Goal: Complete application form

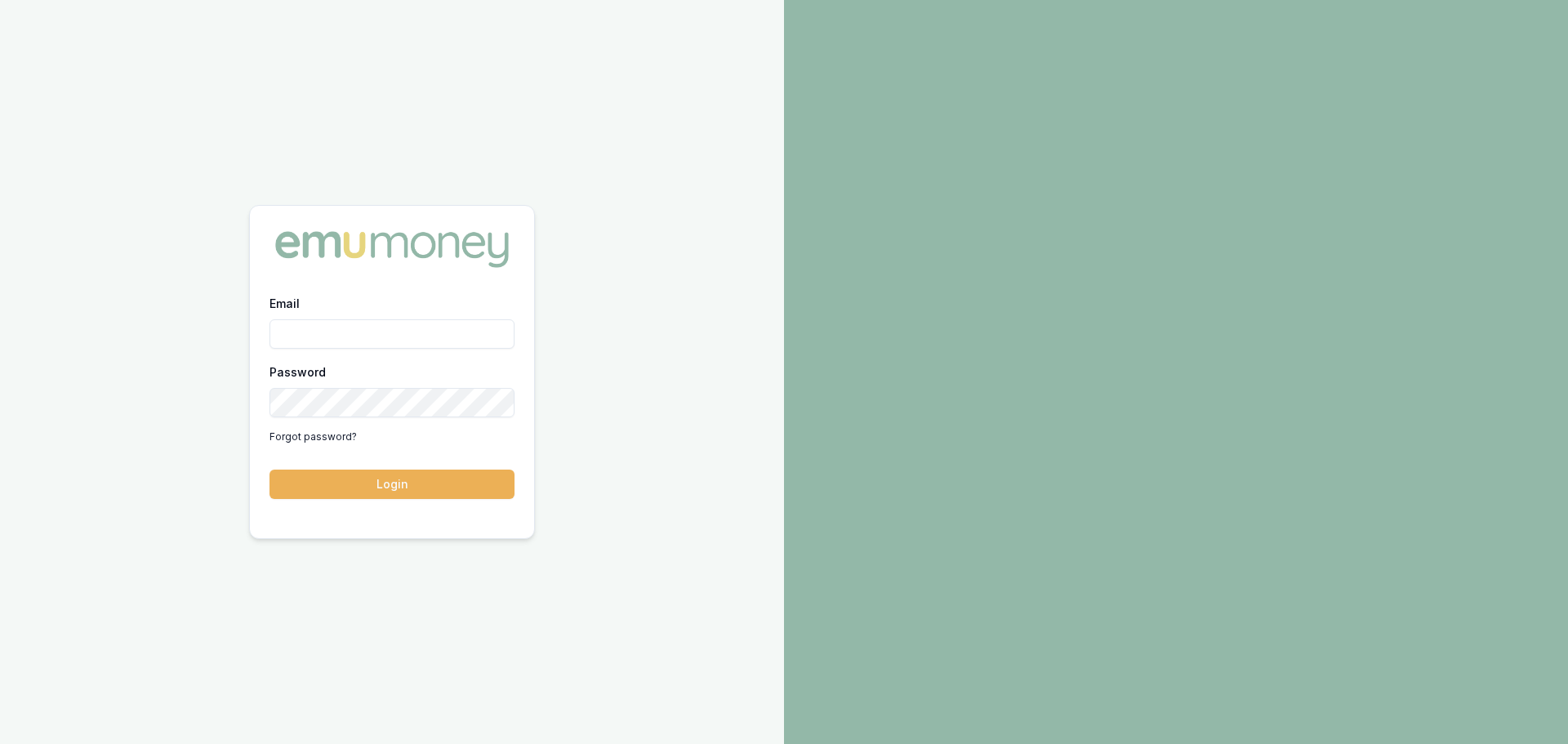
click at [385, 321] on input "Email" at bounding box center [392, 334] width 245 height 29
type input "[PERSON_NAME][EMAIL_ADDRESS][PERSON_NAME][DOMAIN_NAME]"
click at [365, 484] on button "Login" at bounding box center [392, 483] width 245 height 29
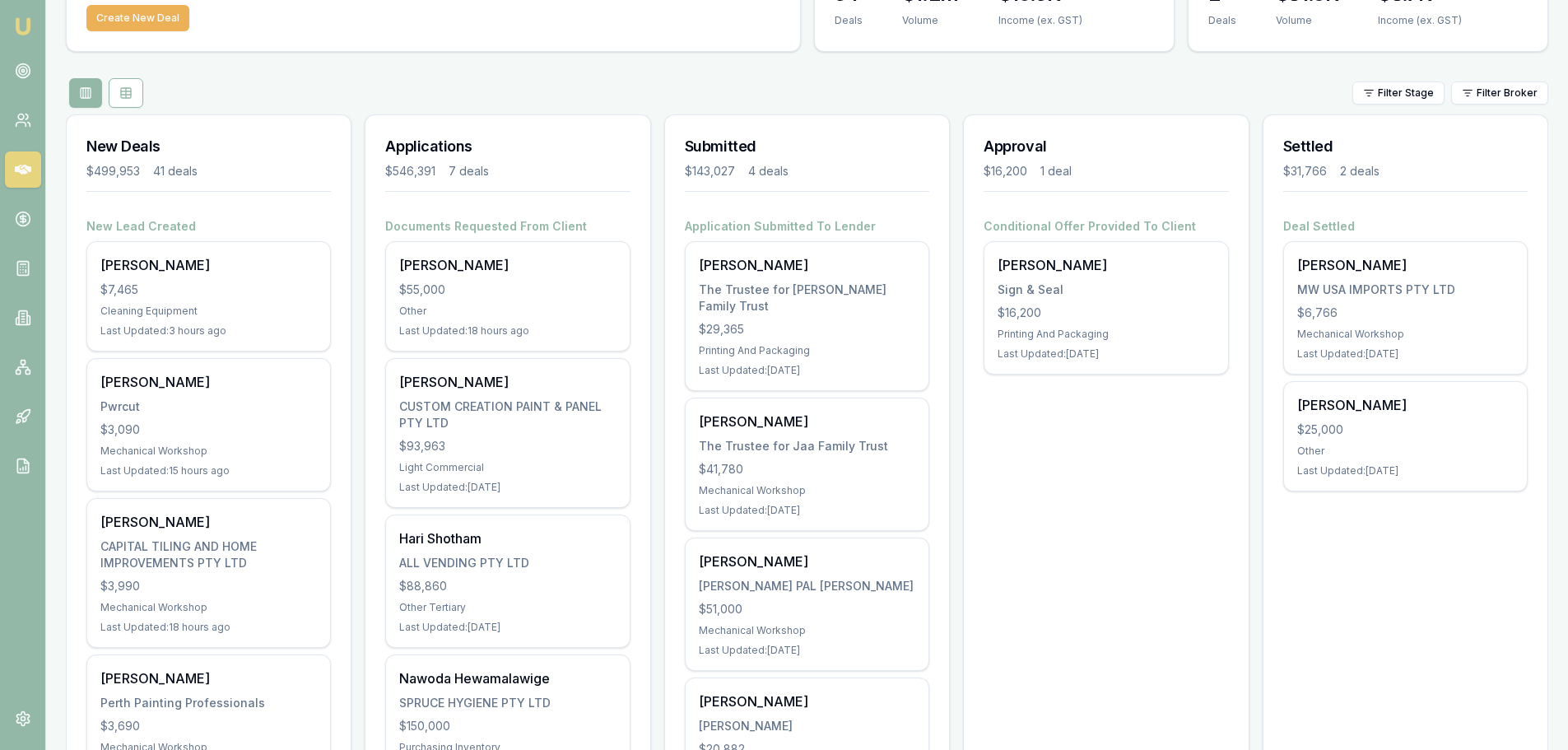
scroll to position [165, 0]
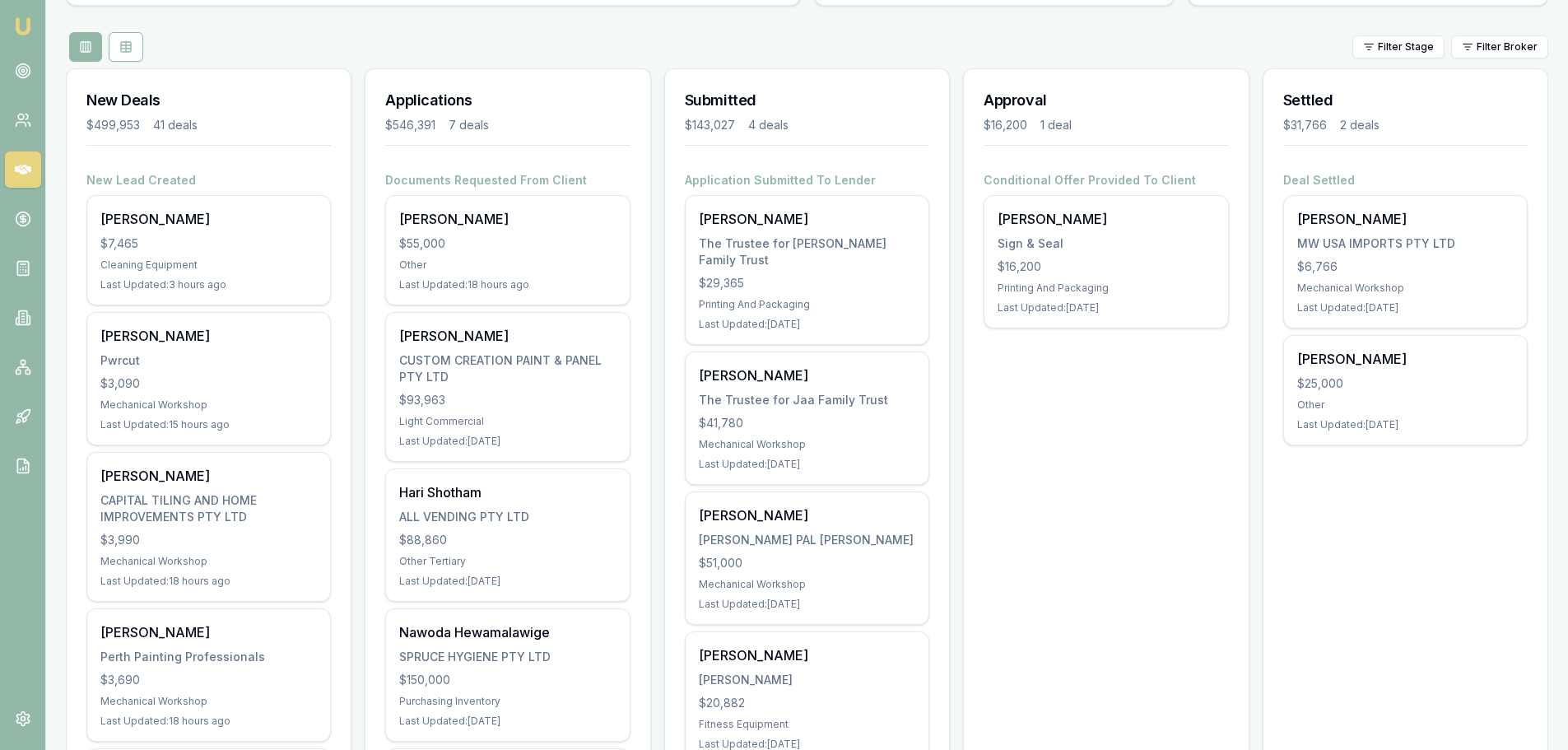
click at [757, 392] on div "The Trustee for Jaa Family Trust" at bounding box center [808, 399] width 217 height 16
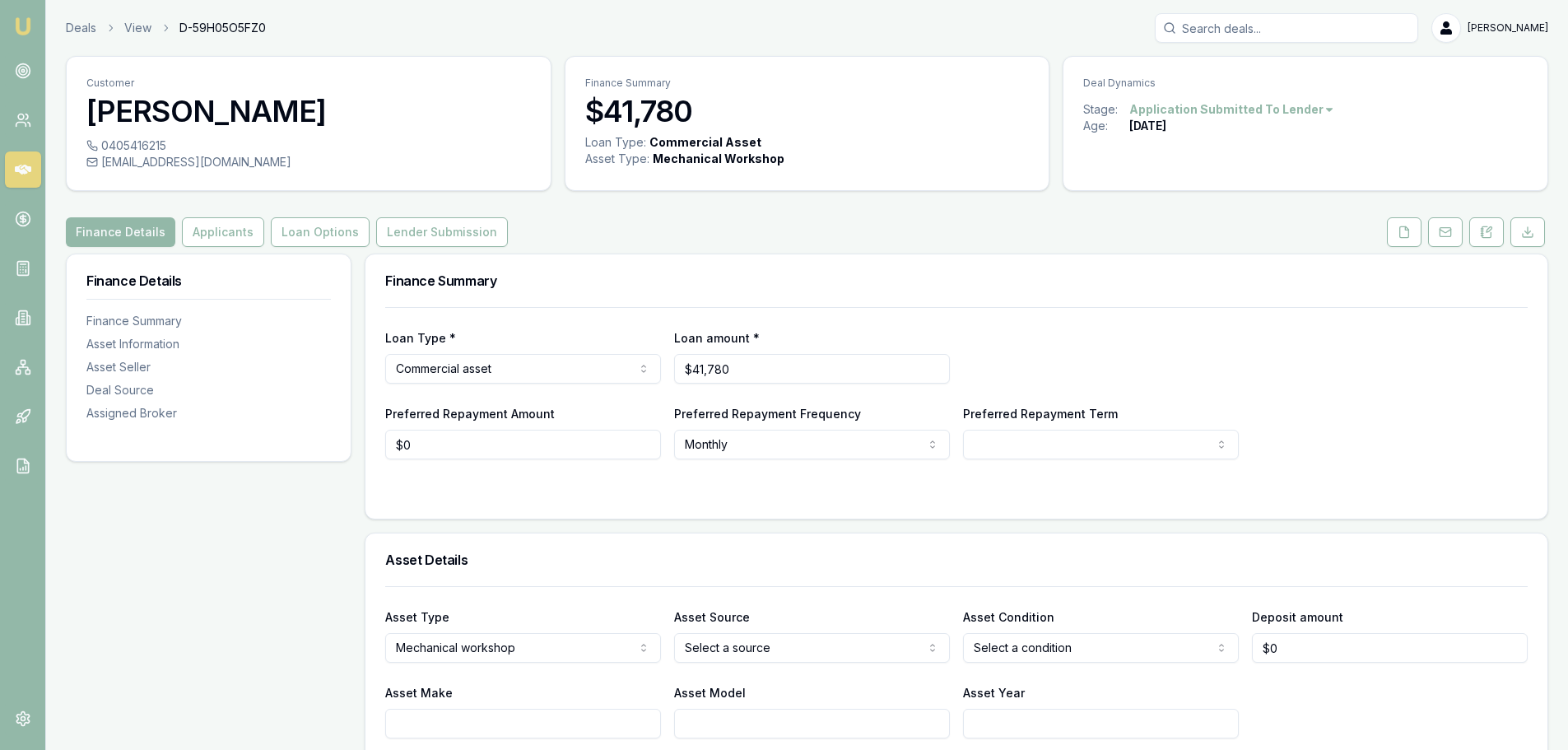
click at [214, 237] on button "Applicants" at bounding box center [222, 232] width 82 height 29
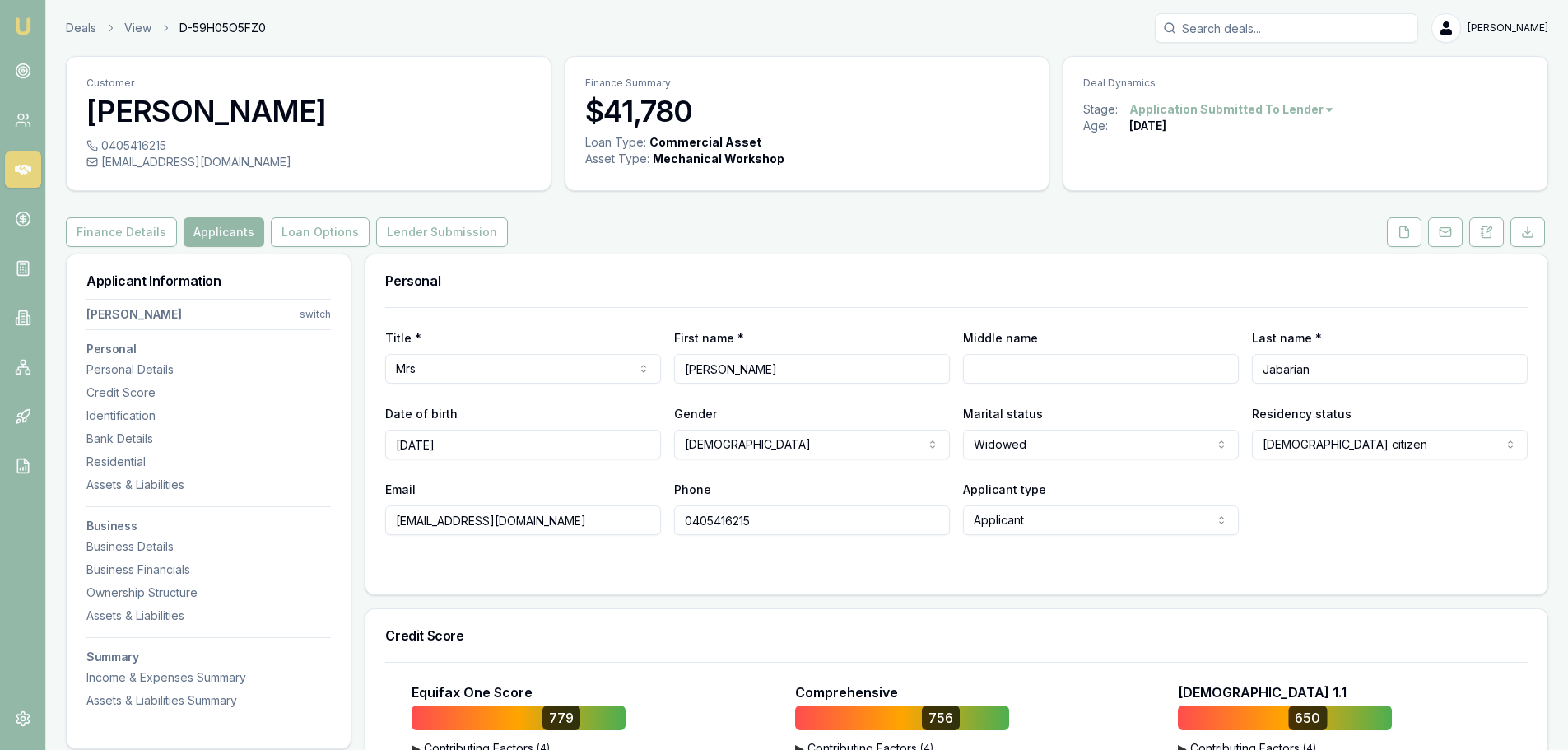
click at [117, 533] on nav "Eveline Jabarian switch Personal Personal Details Credit Score Identification B…" at bounding box center [208, 500] width 244 height 416
click at [126, 546] on div "Business Details" at bounding box center [208, 546] width 244 height 16
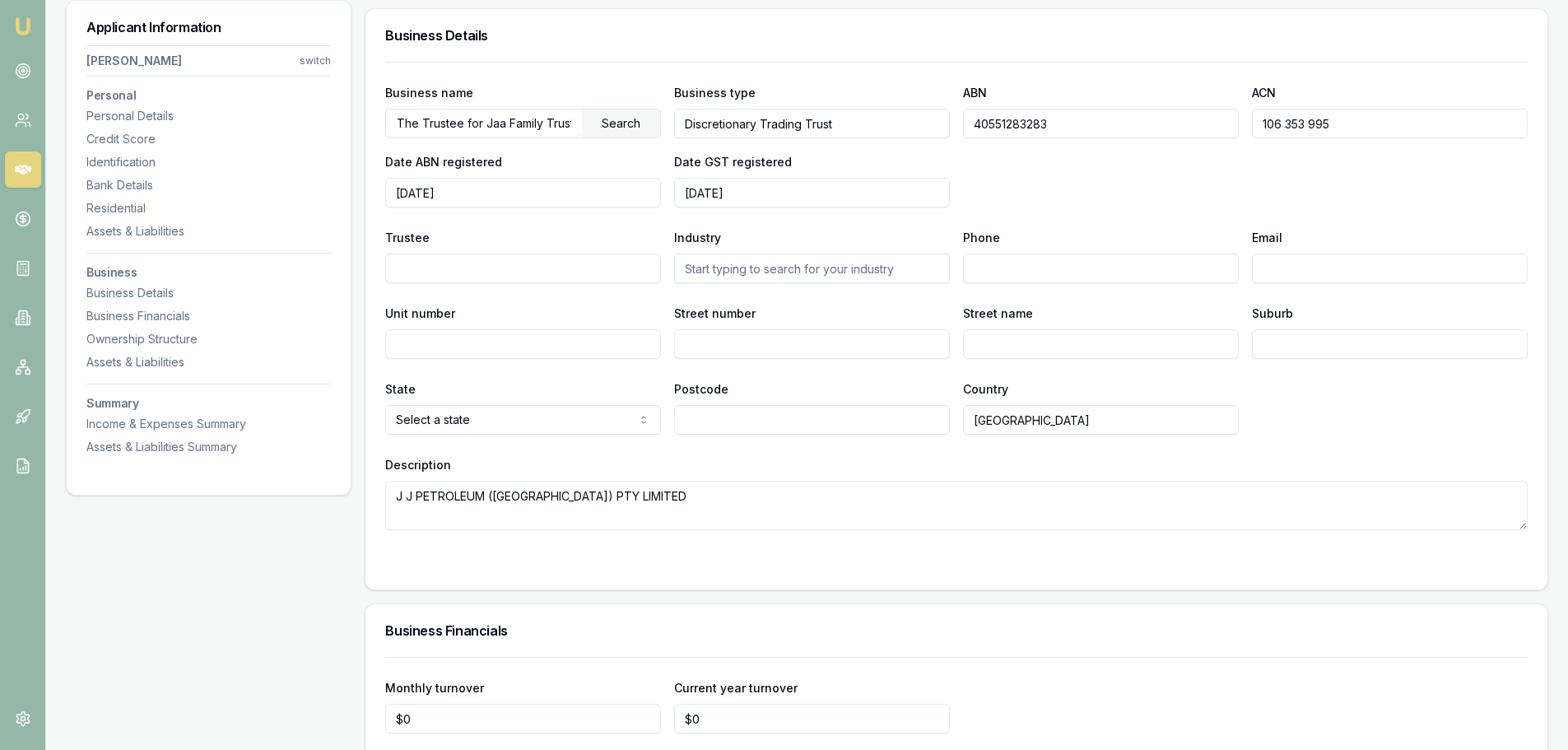
scroll to position [2257, 0]
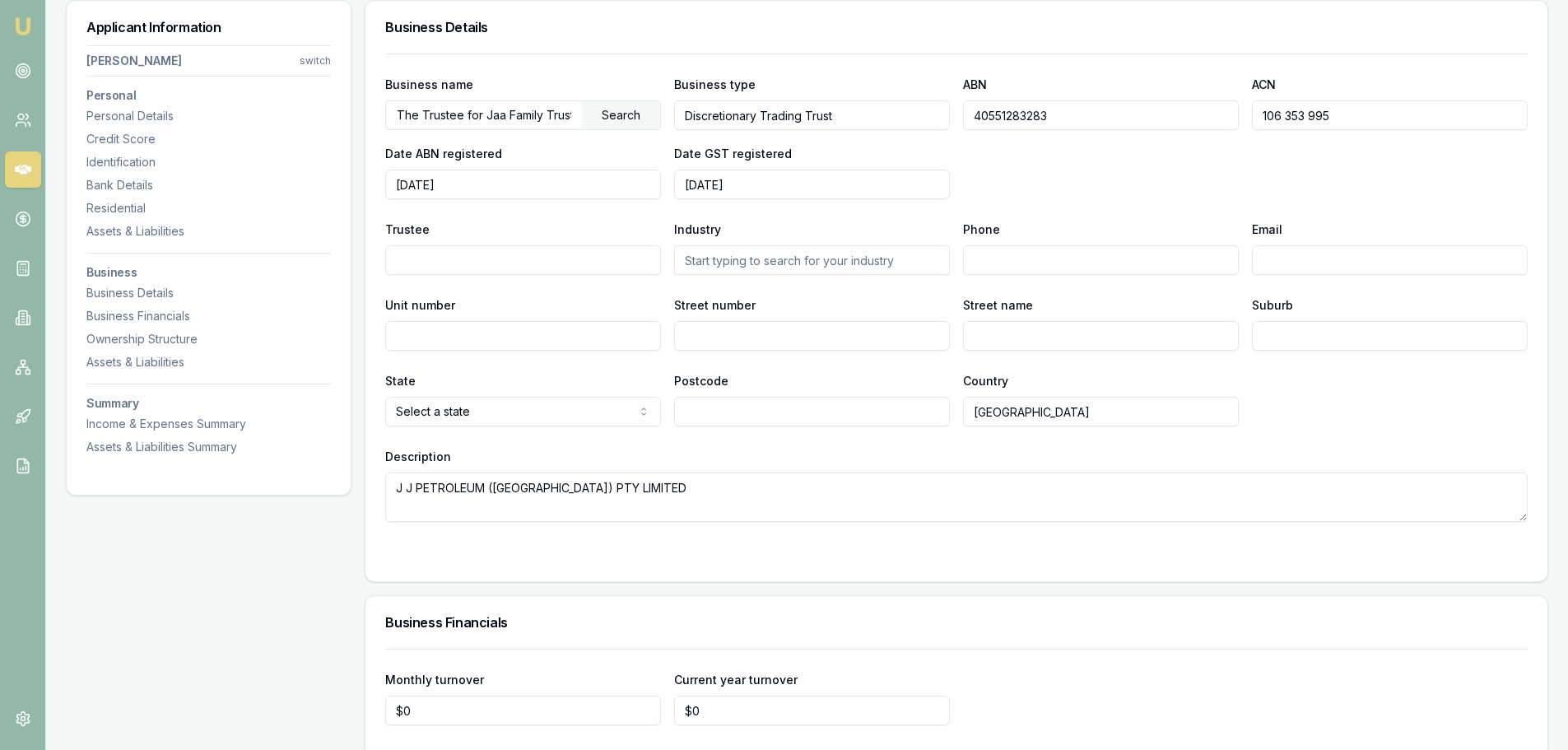
drag, startPoint x: 1052, startPoint y: 123, endPoint x: 959, endPoint y: 127, distance: 93.1
click at [959, 127] on div "Business name The Trustee for Jaa Family Trust Search Business type Discretiona…" at bounding box center [956, 137] width 1142 height 125
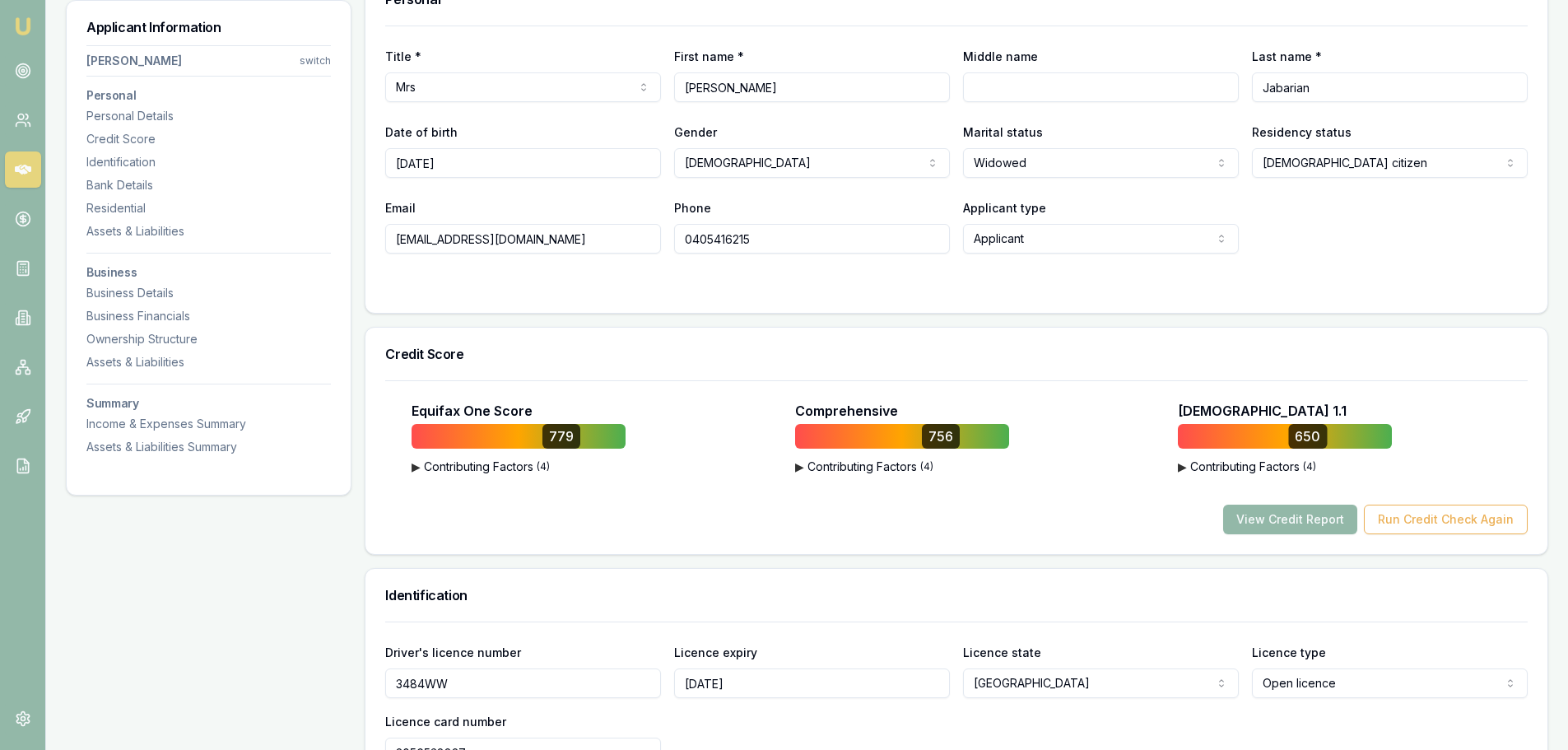
scroll to position [0, 0]
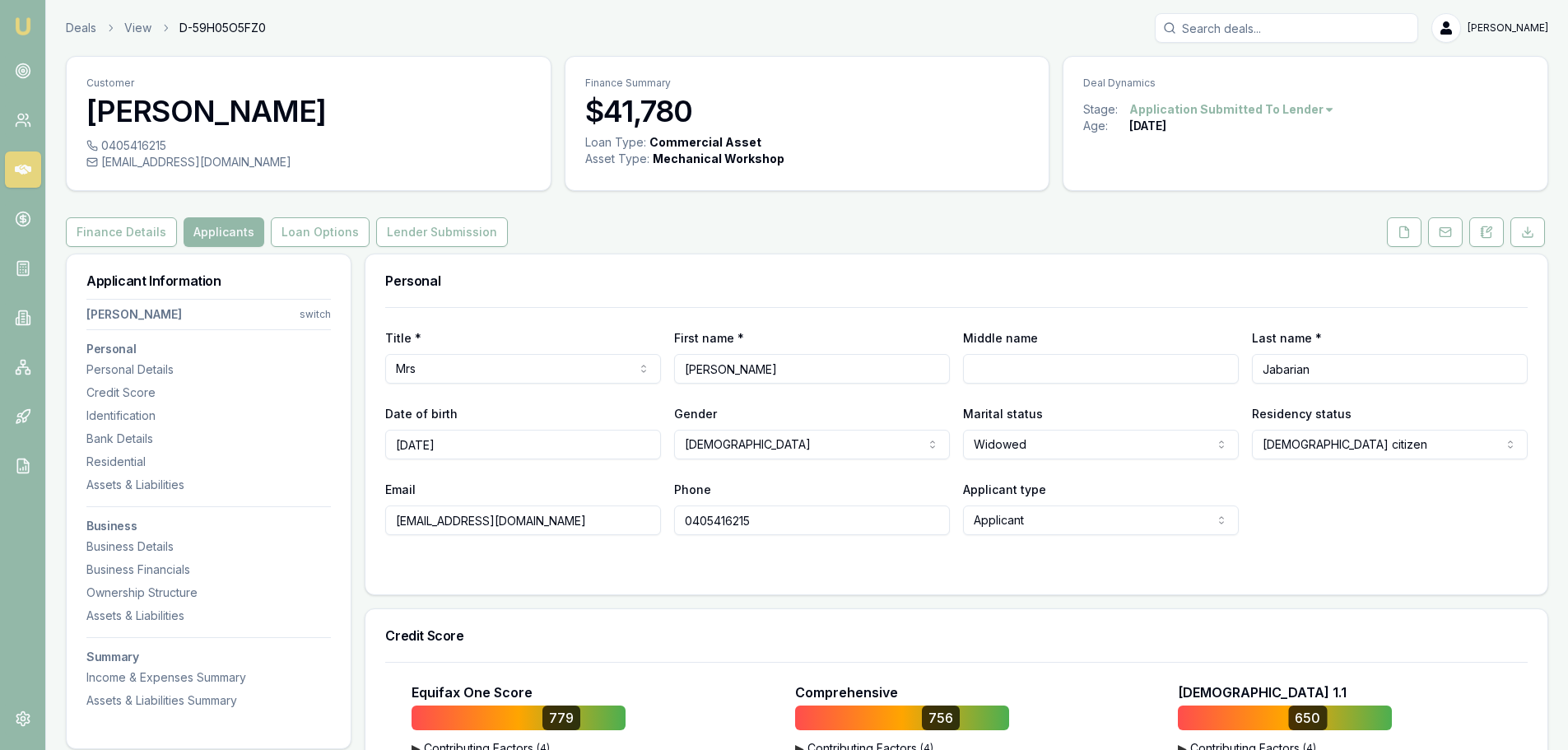
drag, startPoint x: 527, startPoint y: 520, endPoint x: 348, endPoint y: 526, distance: 179.1
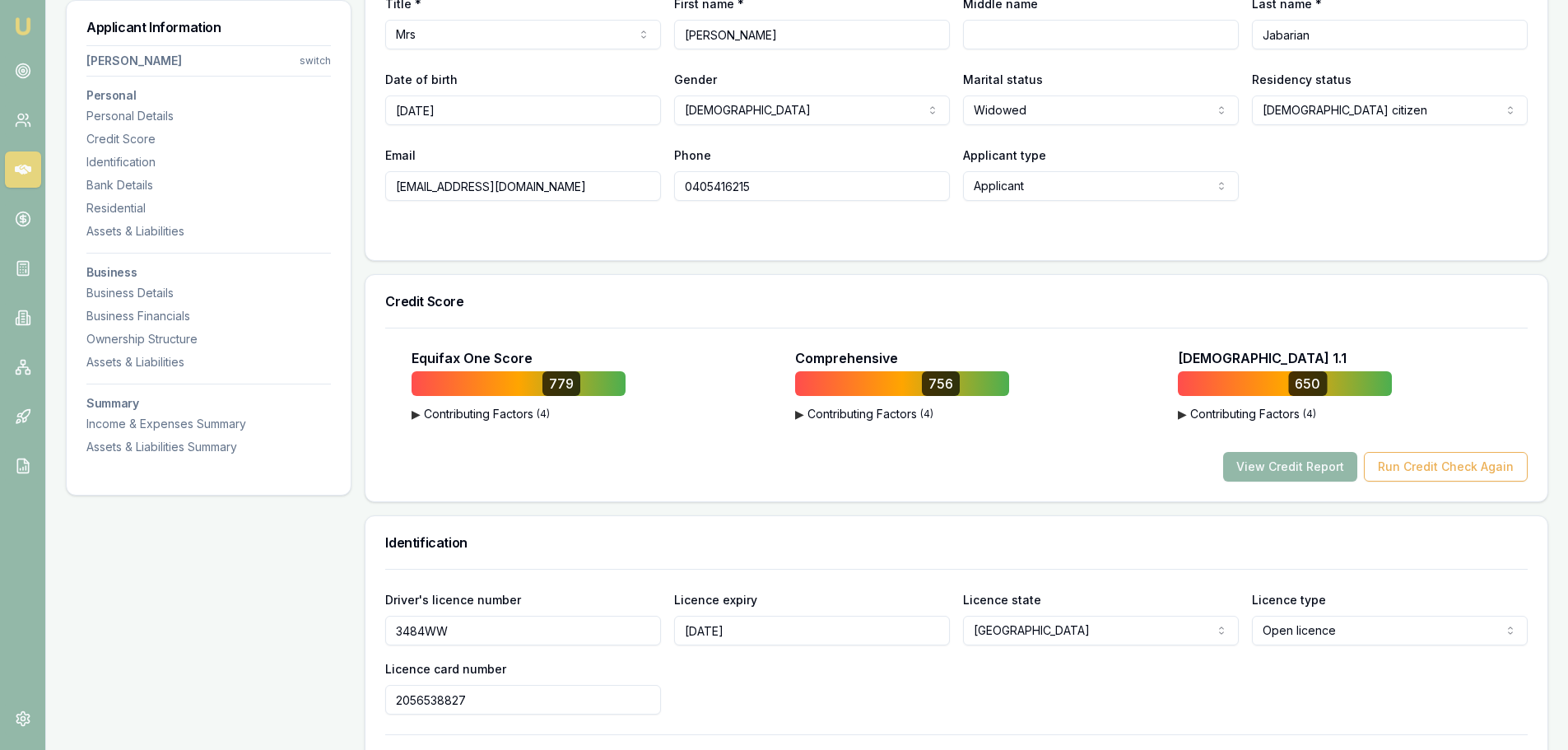
scroll to position [329, 0]
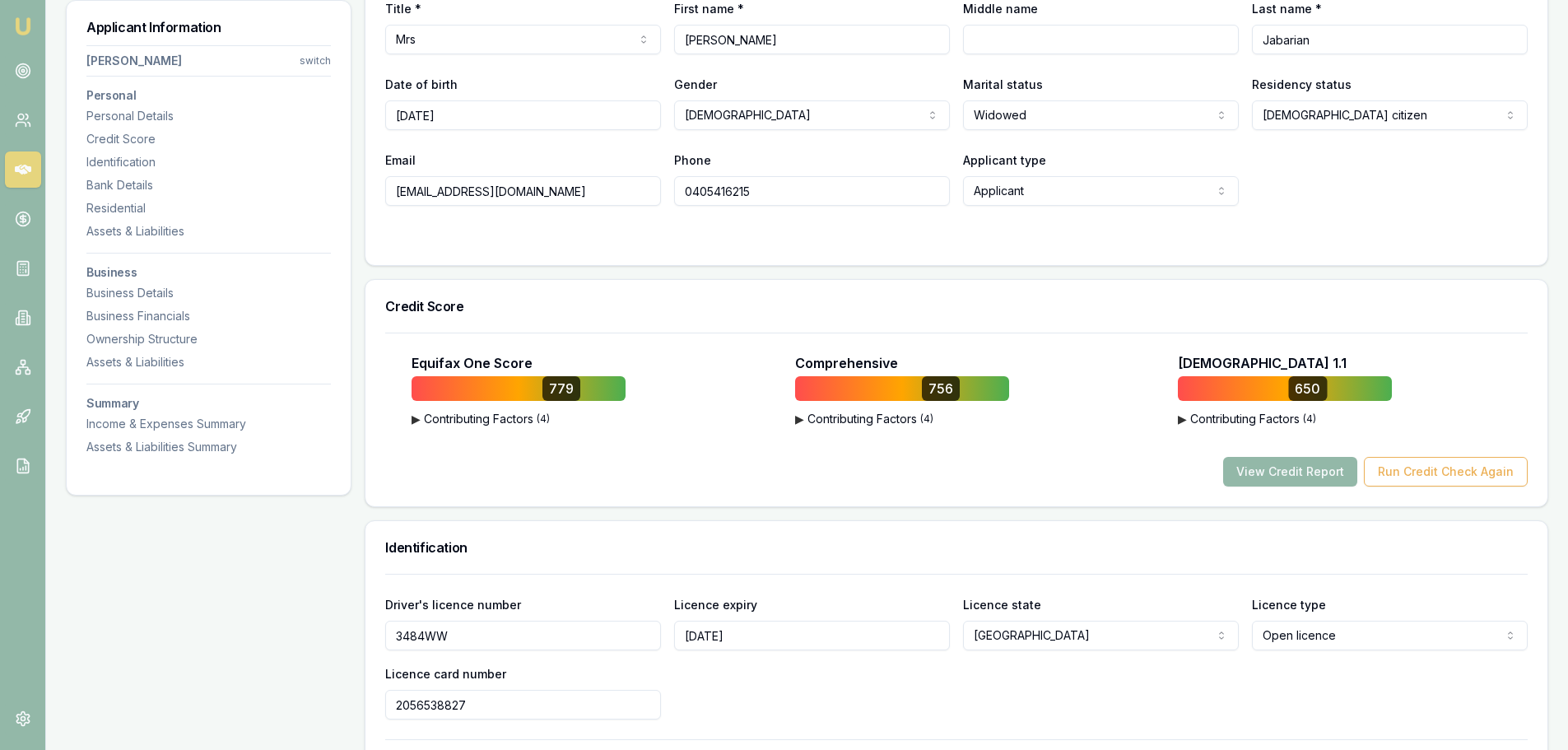
drag, startPoint x: 761, startPoint y: 191, endPoint x: 654, endPoint y: 199, distance: 107.3
click at [654, 199] on div "Email jjpetroleum@gmail.com Phone 0405416215 Applicant type Applicant Applicant…" at bounding box center [956, 177] width 1142 height 56
click at [735, 190] on input "0405416215" at bounding box center [811, 190] width 276 height 29
drag, startPoint x: 773, startPoint y: 188, endPoint x: 670, endPoint y: 188, distance: 103.0
click at [670, 188] on div "Email jjpetroleum@gmail.com Phone 0405416215 Applicant type Applicant Applicant…" at bounding box center [956, 177] width 1142 height 56
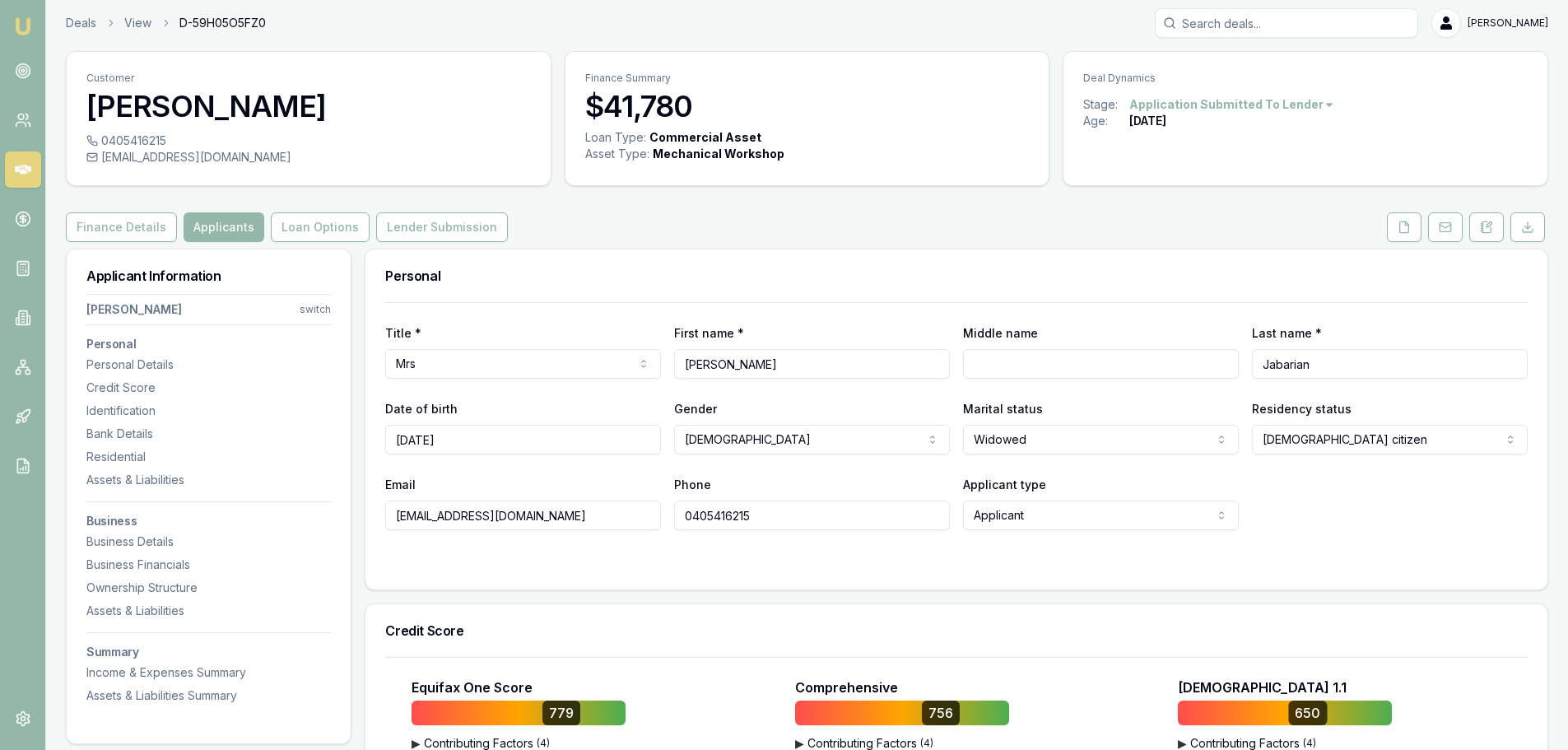
scroll to position [0, 0]
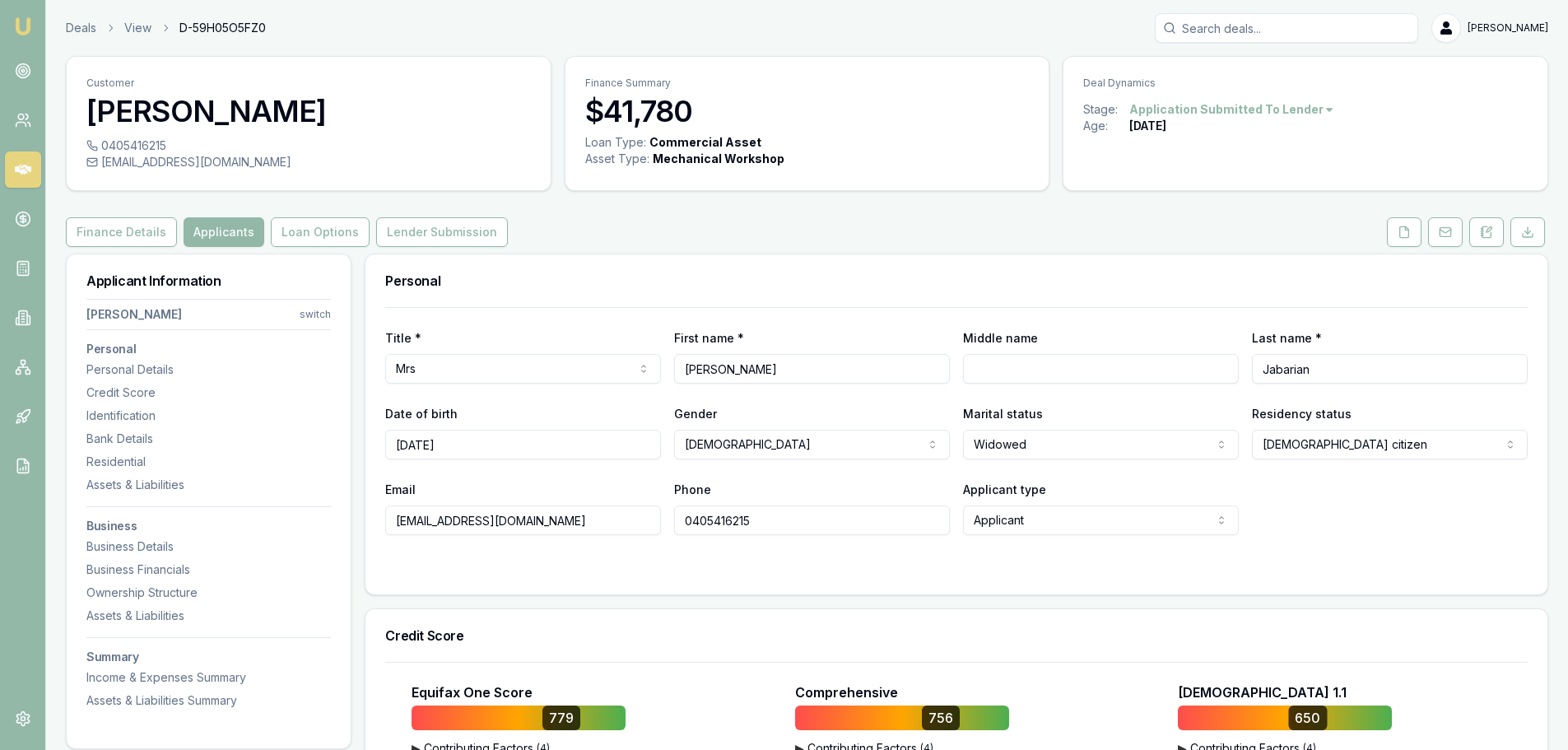
drag, startPoint x: 1335, startPoint y: 371, endPoint x: 1239, endPoint y: 383, distance: 96.7
click at [1239, 383] on div "Title * Mrs Mr Mrs Miss Ms Dr Prof First name * Eveline Middle name Last name *…" at bounding box center [956, 355] width 1142 height 56
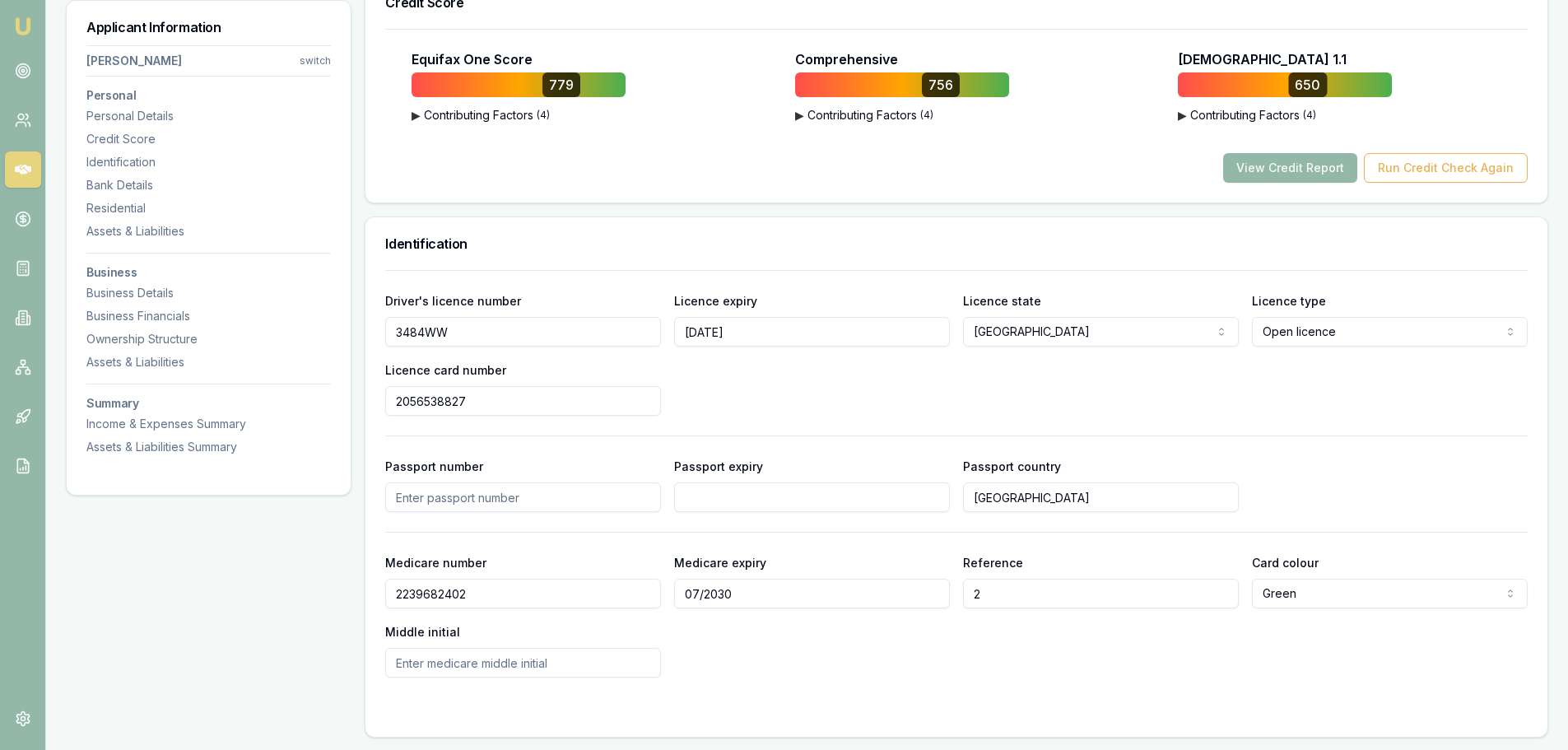
scroll to position [659, 0]
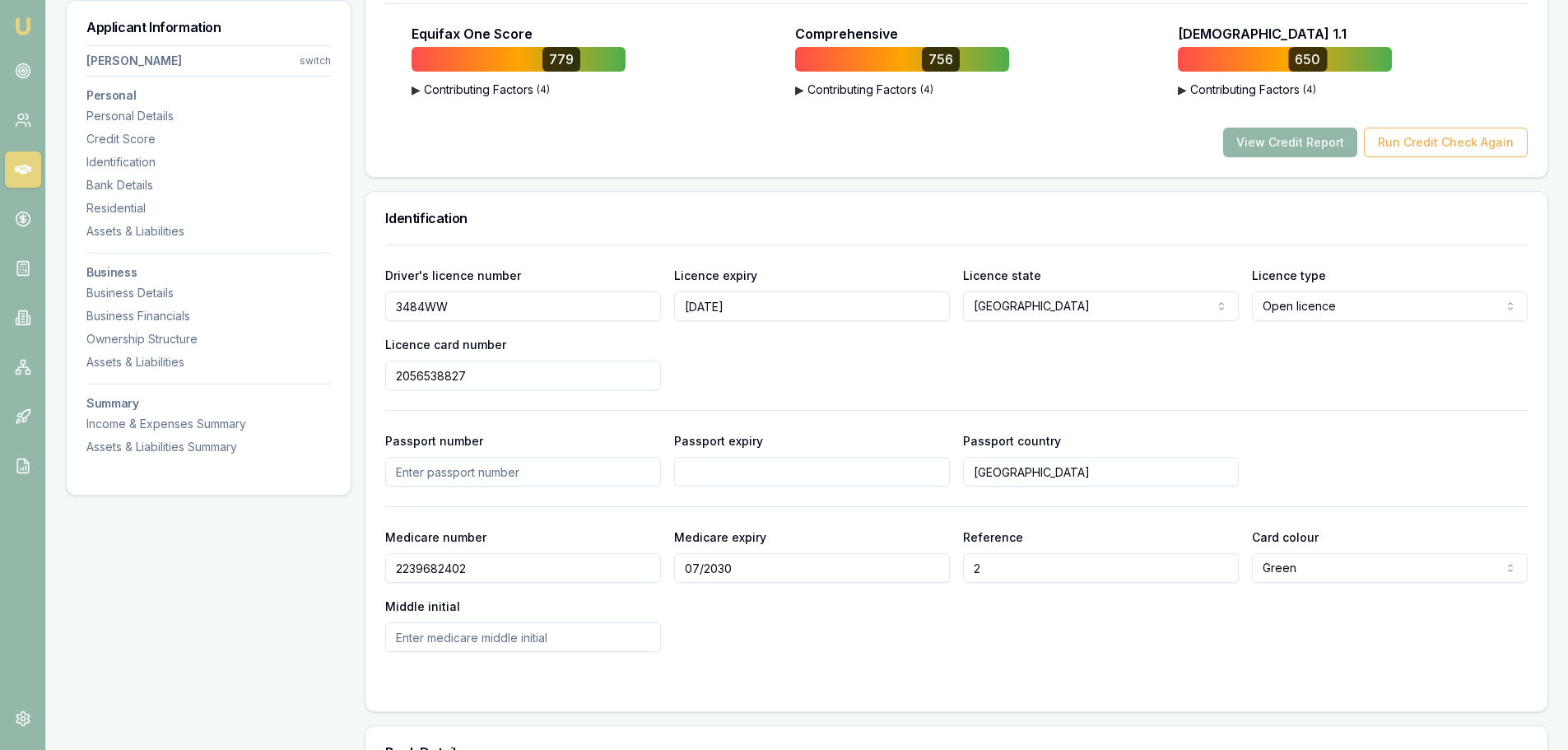
drag, startPoint x: 475, startPoint y: 316, endPoint x: 390, endPoint y: 313, distance: 85.1
click at [390, 313] on input "3484WW" at bounding box center [523, 305] width 276 height 29
drag, startPoint x: 495, startPoint y: 374, endPoint x: 381, endPoint y: 374, distance: 114.0
click at [381, 374] on div "Driver's licence number 3484WW Licence expiry 12/09/2028 Licence state NSW NSW …" at bounding box center [956, 477] width 1182 height 466
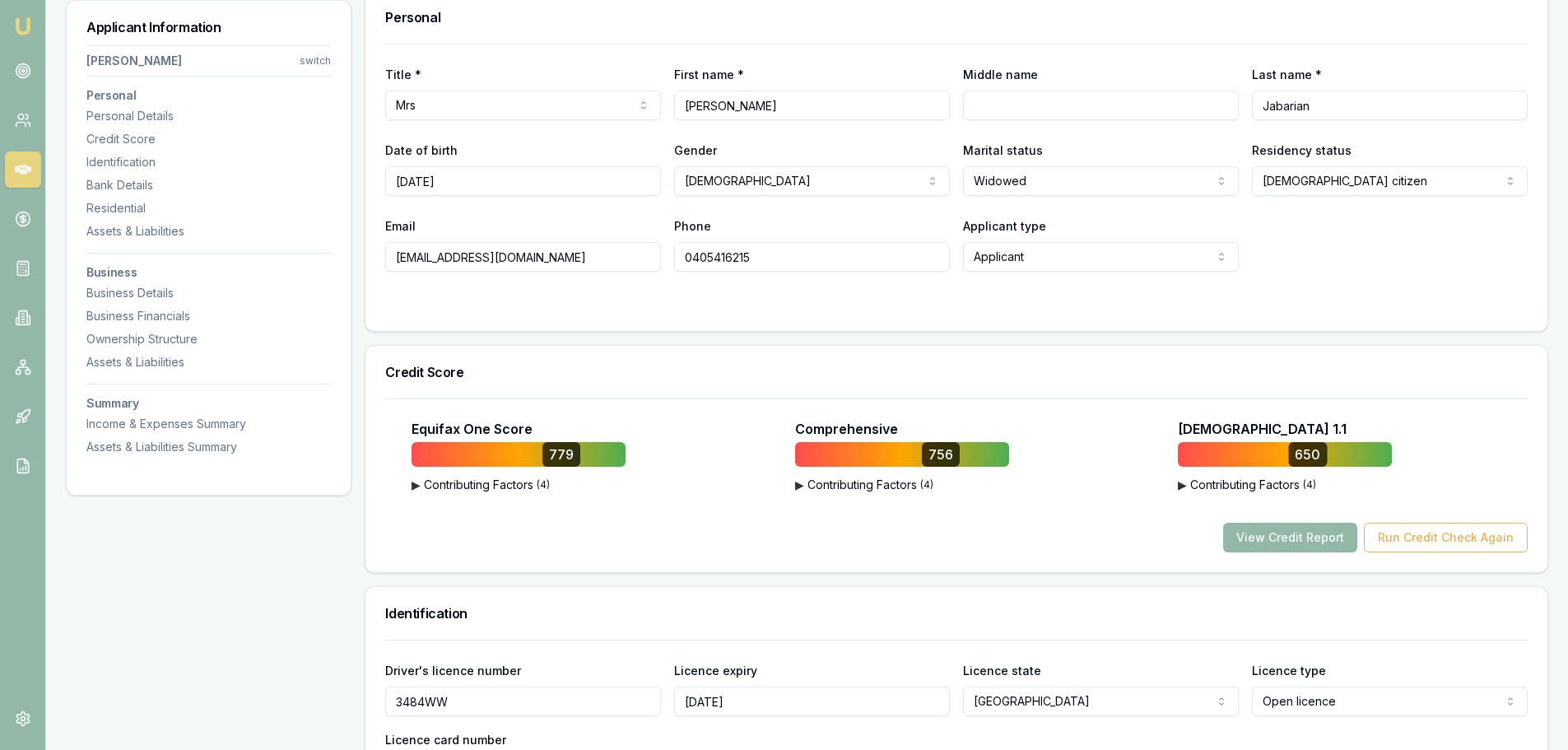
scroll to position [247, 0]
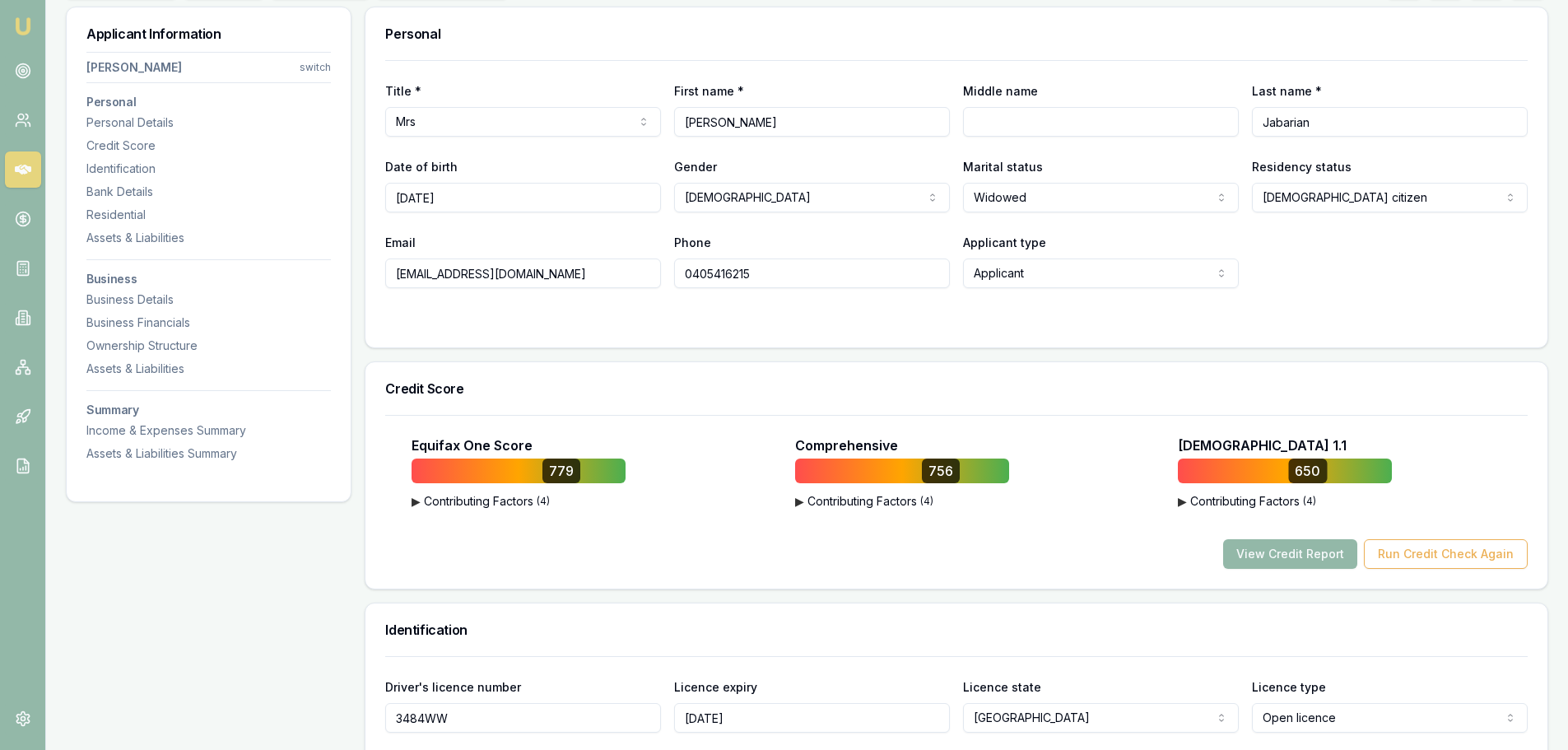
drag, startPoint x: 537, startPoint y: 276, endPoint x: 368, endPoint y: 275, distance: 169.0
click at [368, 275] on div "Title * Mrs Mr Mrs Miss Ms Dr Prof First name * Eveline Middle name Last name *…" at bounding box center [956, 204] width 1182 height 287
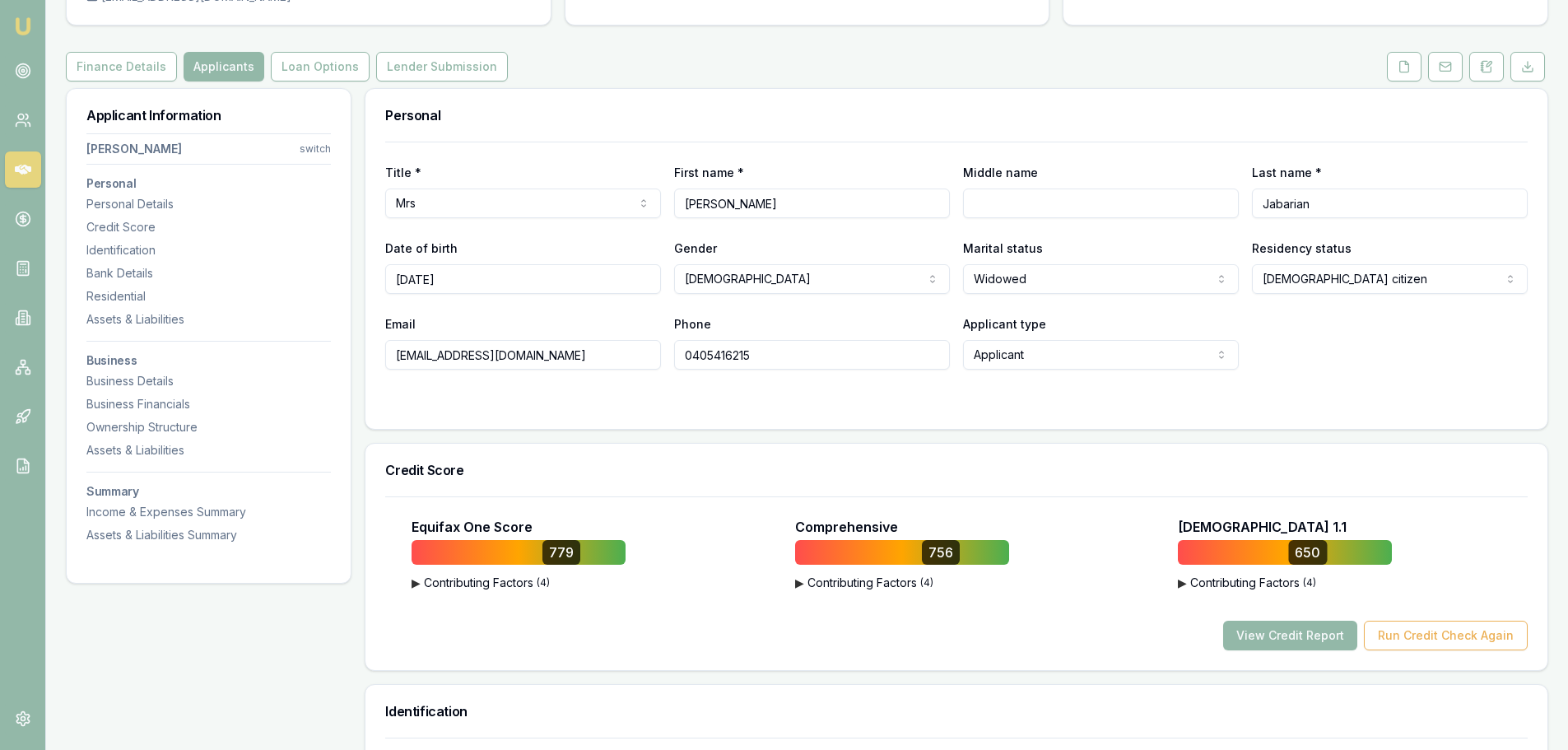
scroll to position [165, 0]
drag, startPoint x: 1358, startPoint y: 204, endPoint x: 1239, endPoint y: 211, distance: 119.2
click at [1239, 211] on div "Title * Mrs Mr Mrs Miss Ms Dr Prof First name * Eveline Middle name Last name *…" at bounding box center [956, 190] width 1142 height 56
drag, startPoint x: 533, startPoint y: 345, endPoint x: 377, endPoint y: 347, distance: 156.0
click at [377, 347] on div "Title * Mrs Mr Mrs Miss Ms Dr Prof First name * Eveline Middle name Last name *…" at bounding box center [956, 285] width 1182 height 287
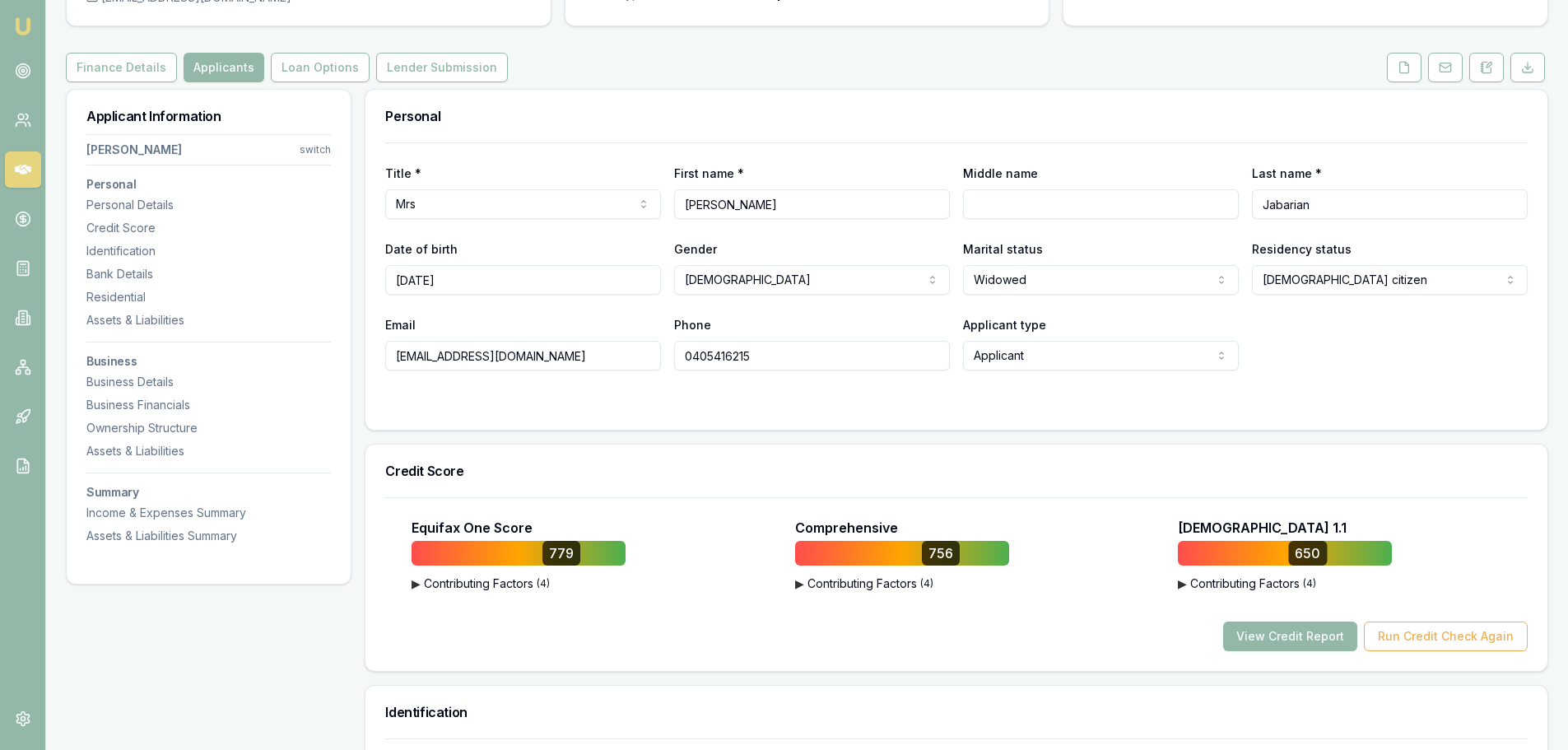
drag, startPoint x: 764, startPoint y: 356, endPoint x: 672, endPoint y: 366, distance: 92.5
click at [672, 366] on div "Email jjpetroleum@gmail.com Phone 0405416215 Applicant type Applicant Applicant…" at bounding box center [956, 342] width 1142 height 56
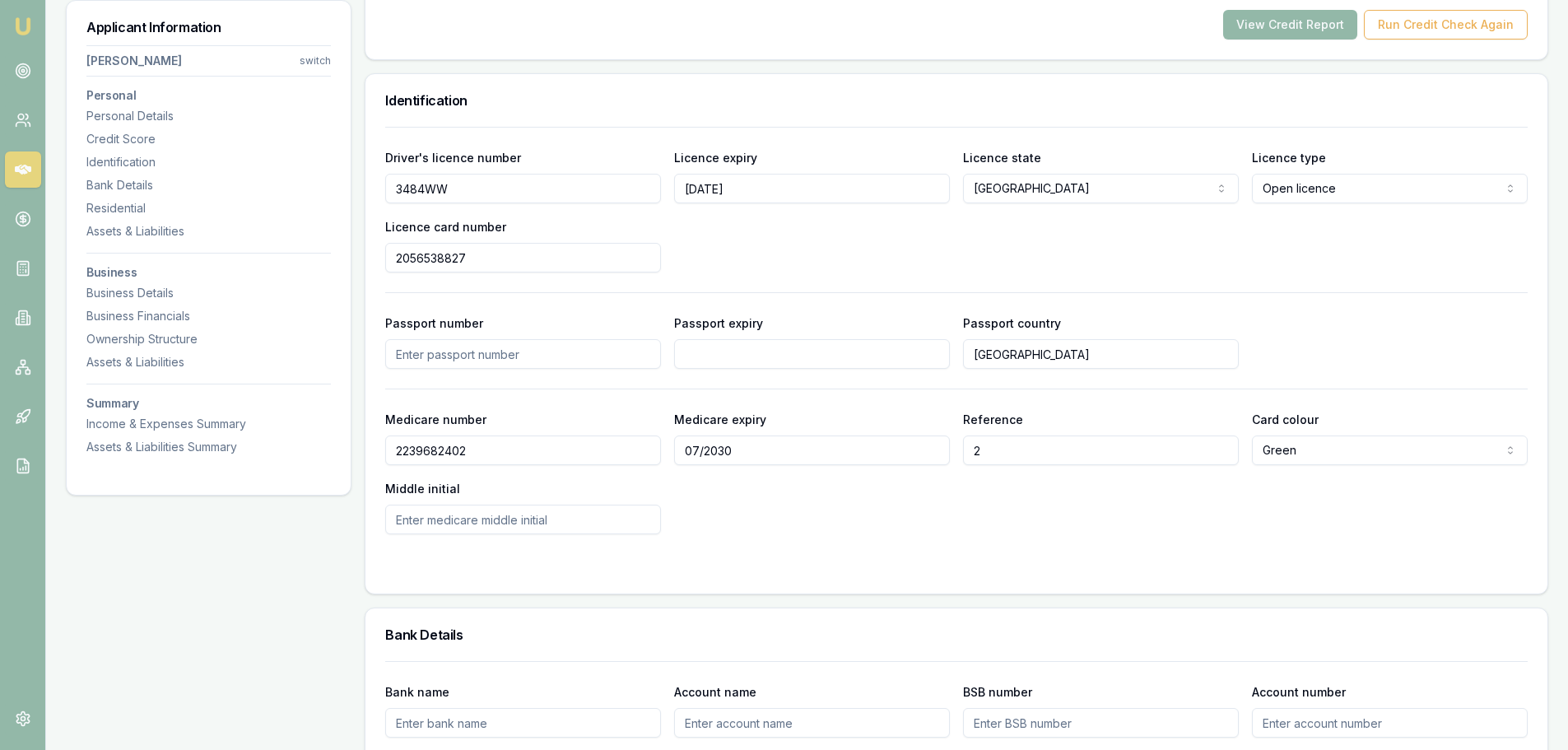
scroll to position [823, 0]
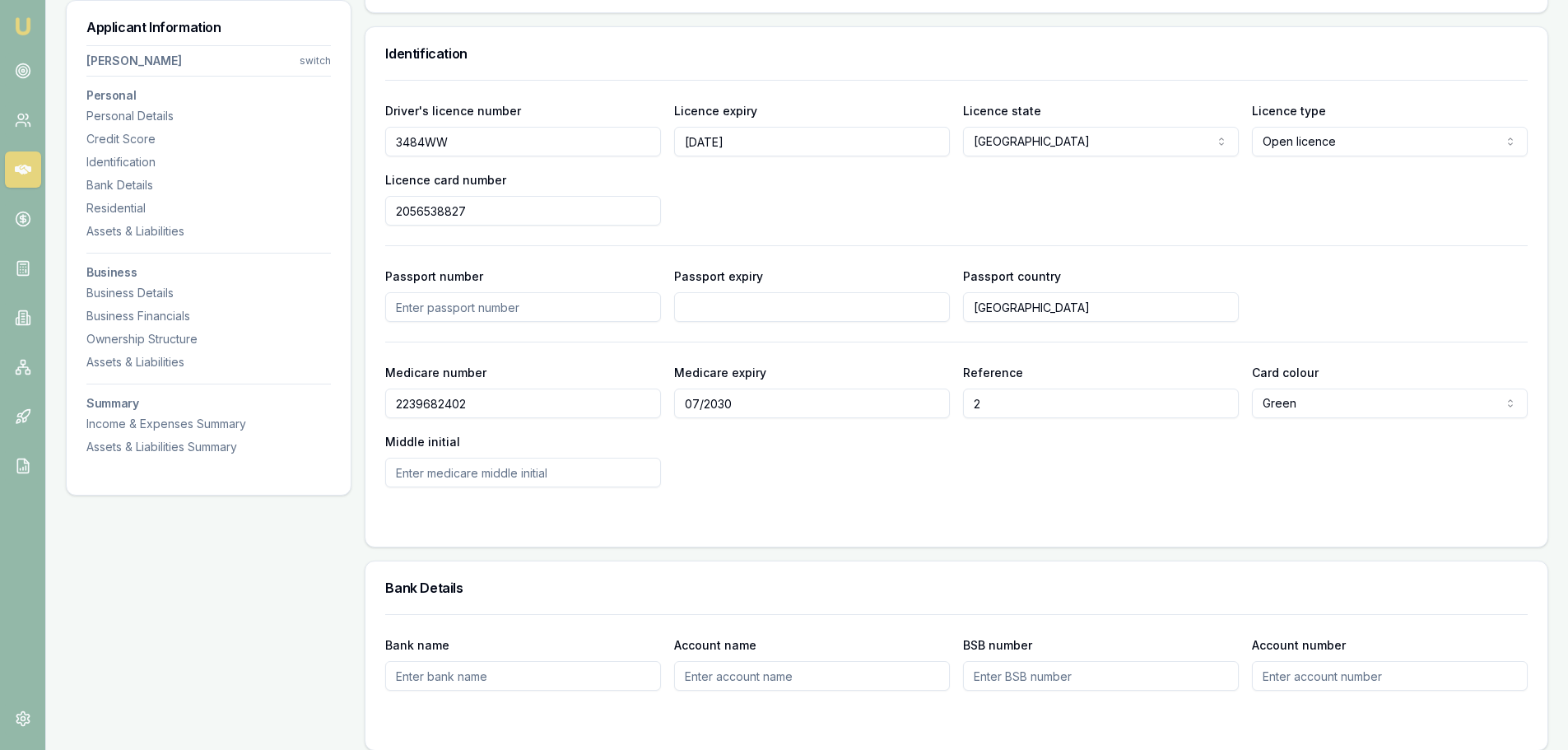
click at [136, 297] on div "Business Details" at bounding box center [208, 292] width 244 height 16
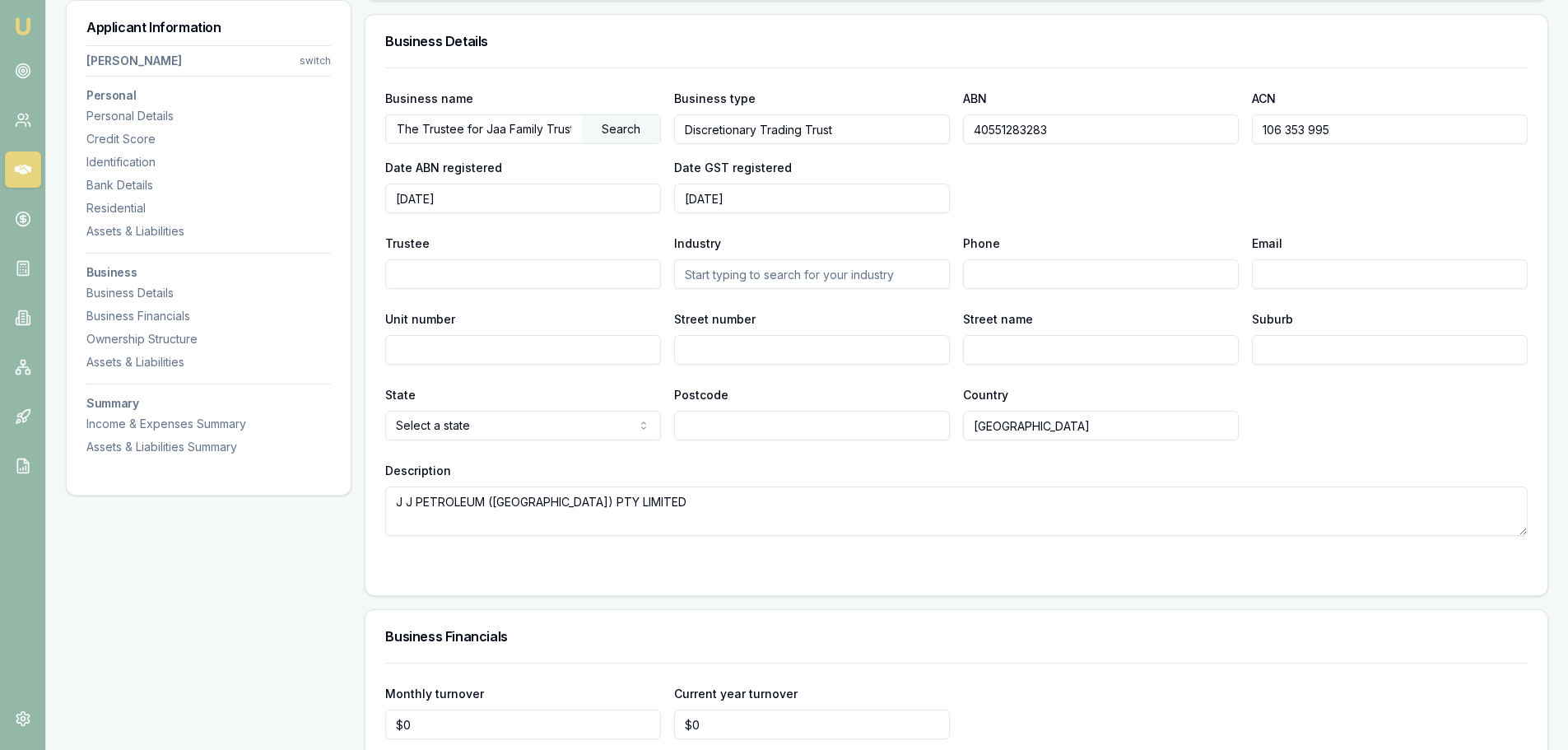
scroll to position [2257, 0]
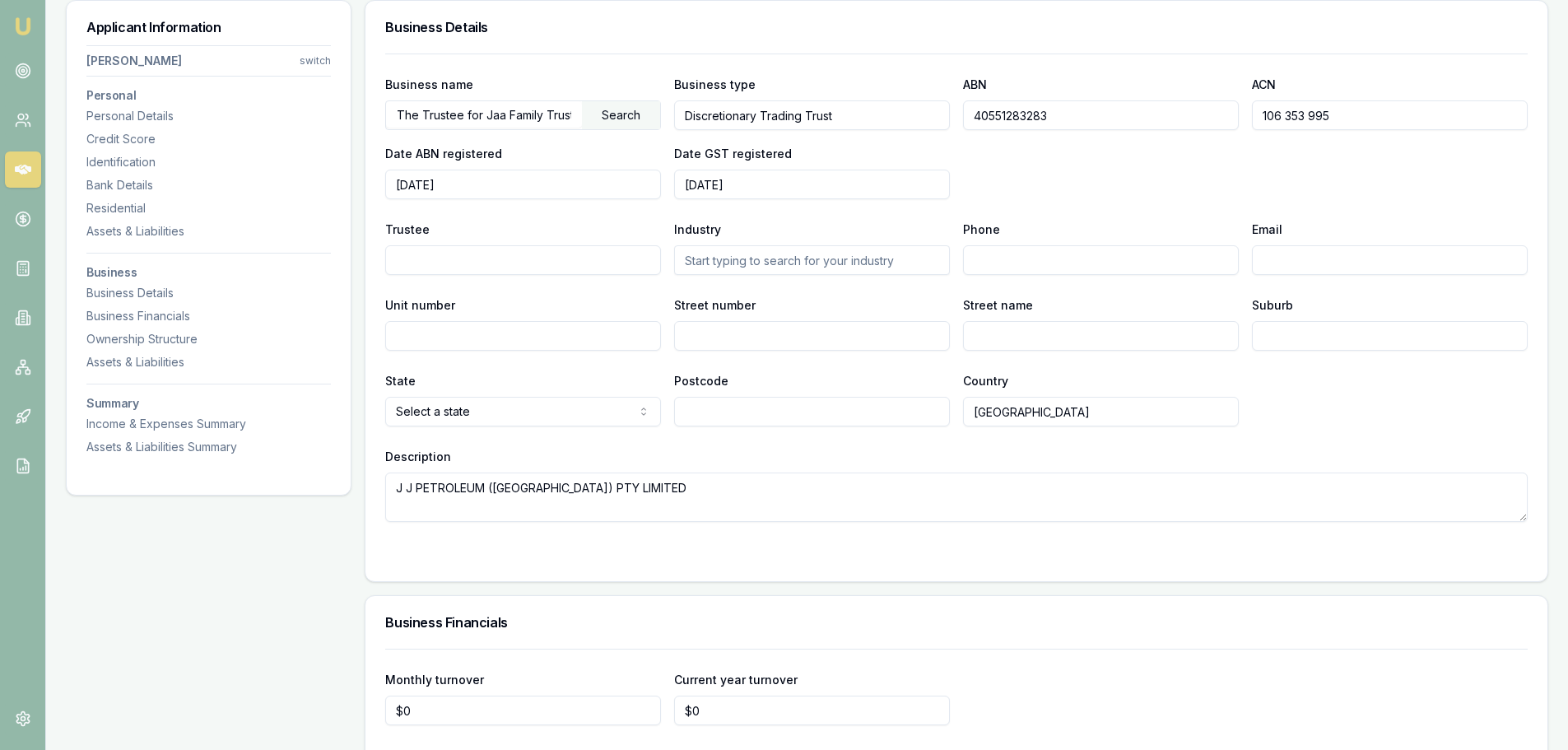
drag, startPoint x: 1348, startPoint y: 121, endPoint x: 1243, endPoint y: 122, distance: 105.0
click at [1243, 122] on div "Business name The Trustee for Jaa Family Trust Search Business type Discretiona…" at bounding box center [956, 137] width 1142 height 125
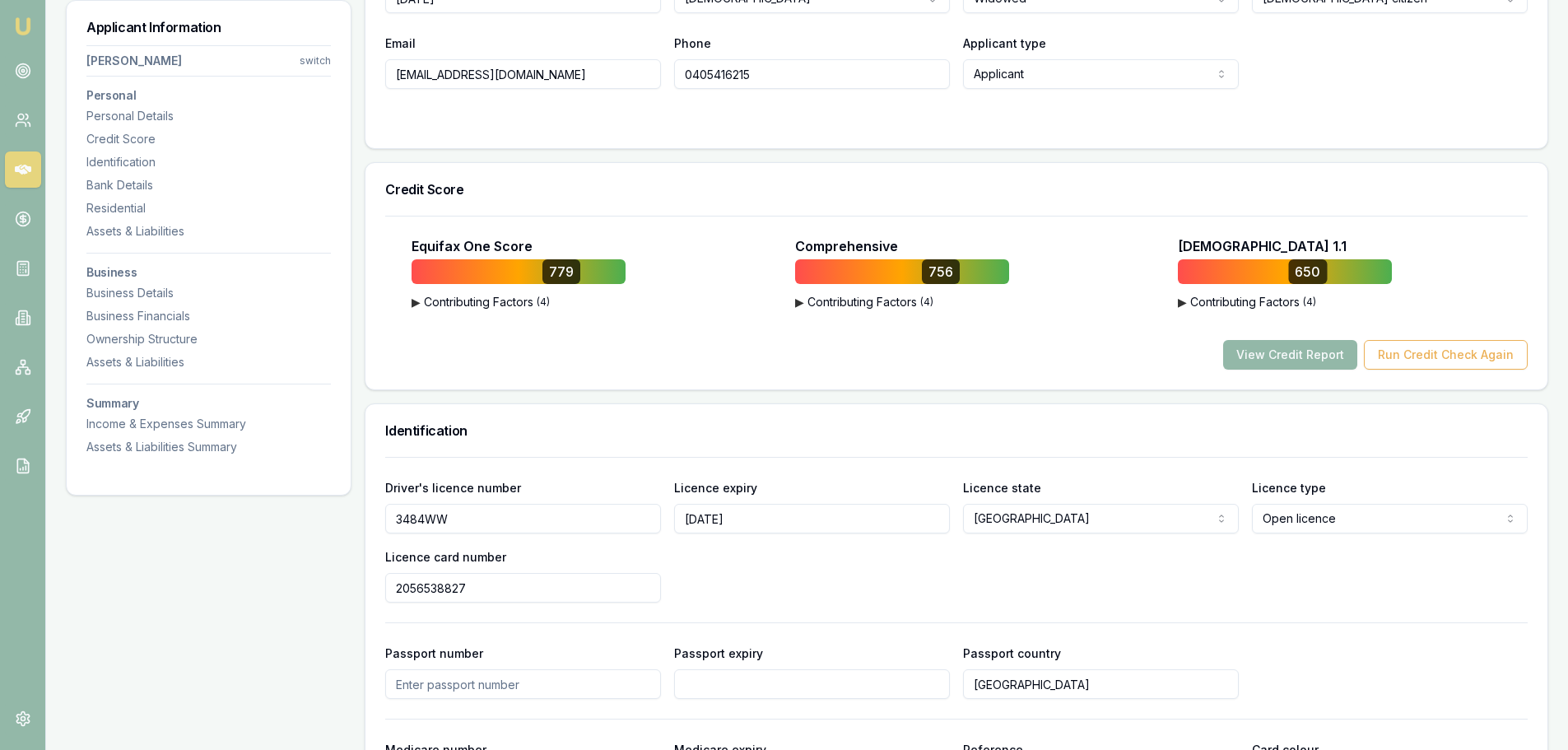
scroll to position [35, 0]
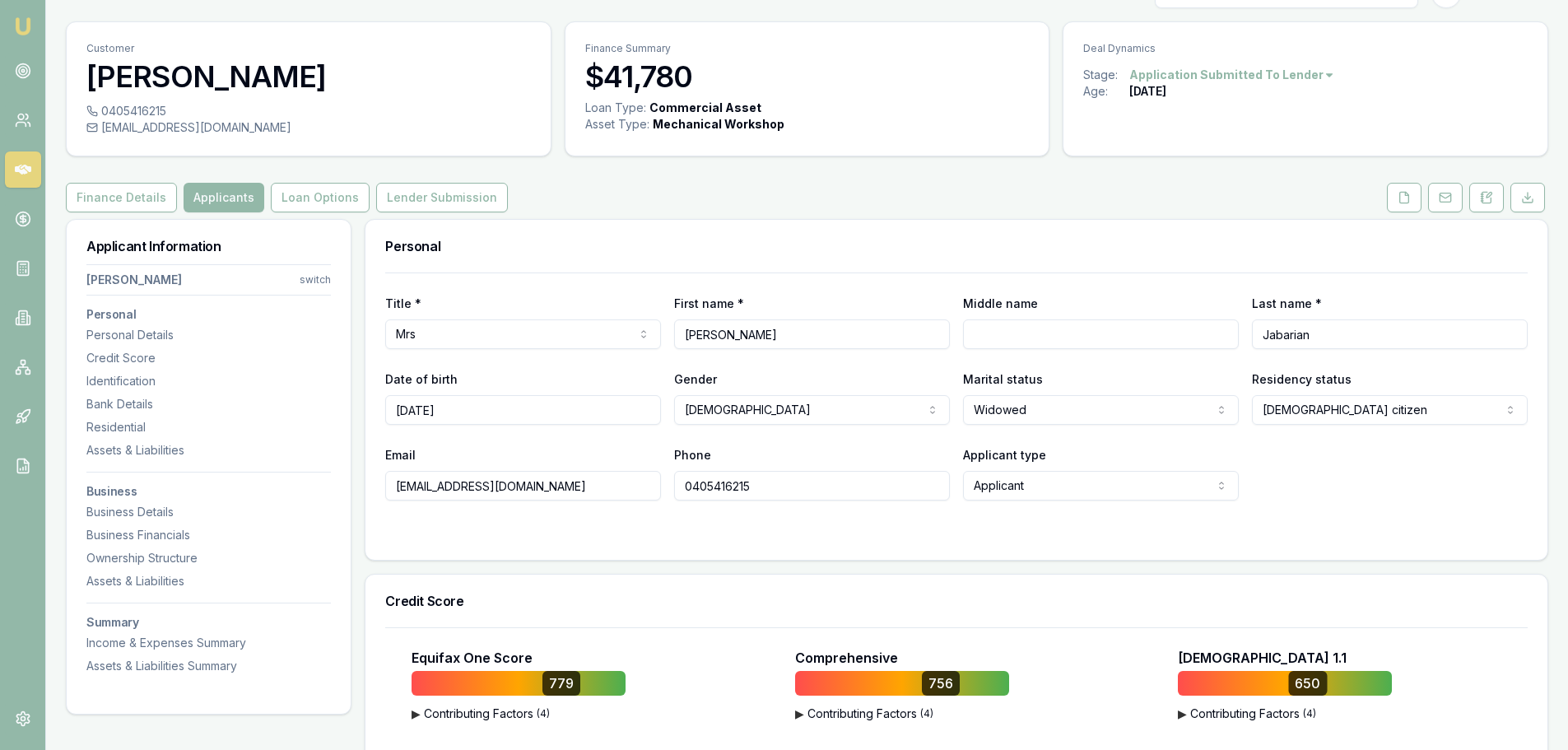
drag, startPoint x: 780, startPoint y: 484, endPoint x: 674, endPoint y: 494, distance: 106.5
click at [674, 494] on input "0405416215" at bounding box center [811, 485] width 276 height 29
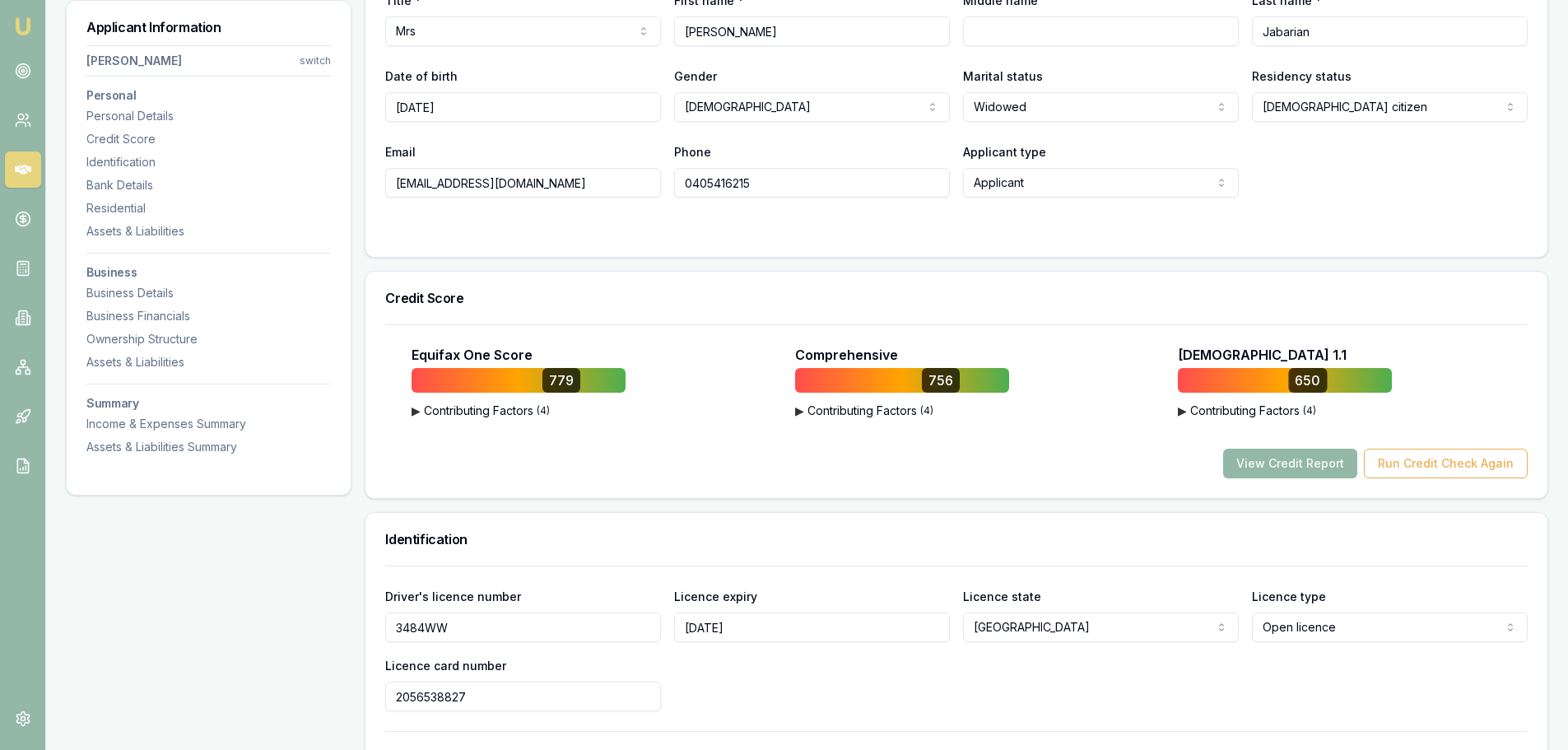
scroll to position [199, 0]
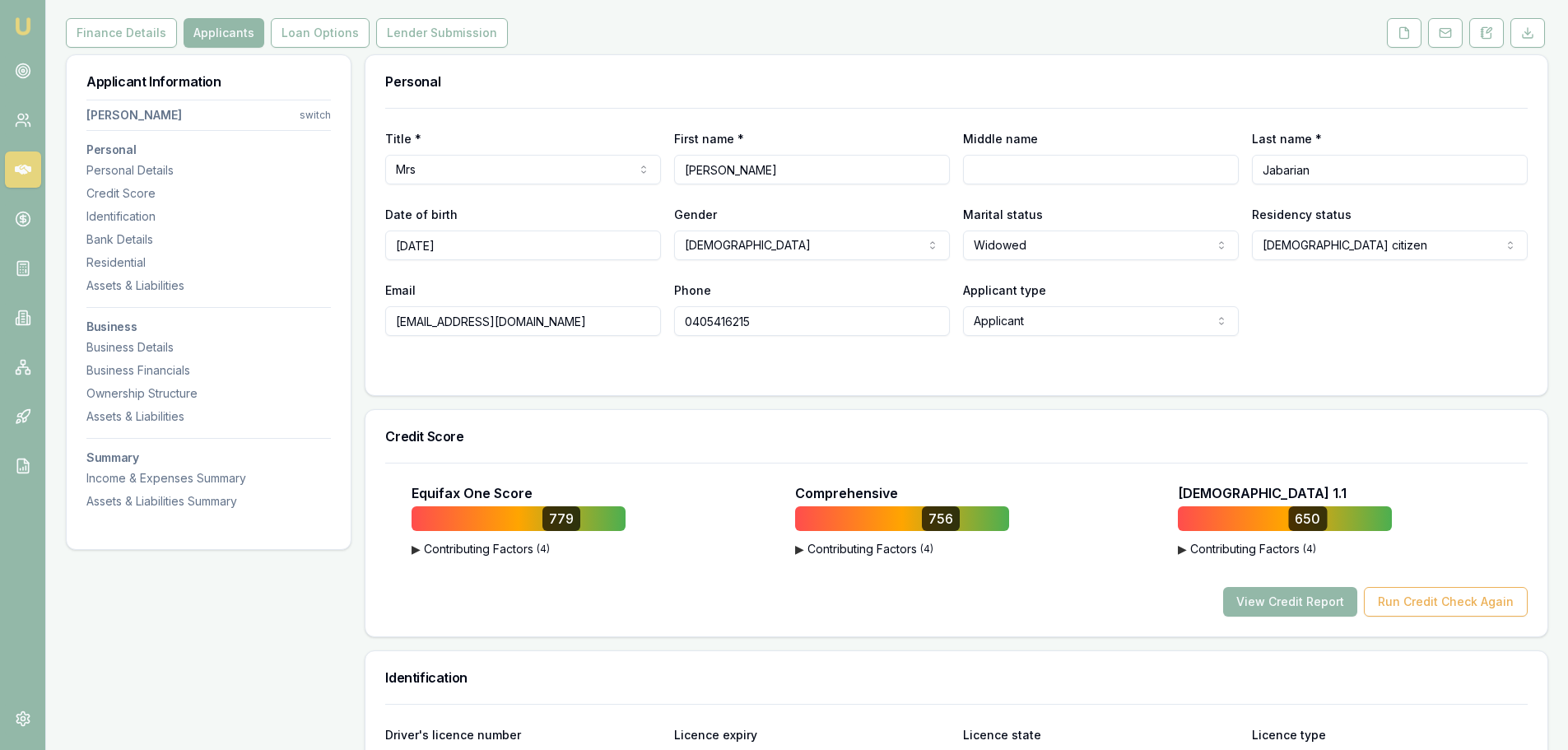
click at [794, 326] on input "0405416215" at bounding box center [811, 320] width 276 height 29
drag, startPoint x: 541, startPoint y: 325, endPoint x: 384, endPoint y: 329, distance: 157.1
click at [384, 329] on div "Title * Mrs Mr Mrs Miss Ms Dr Prof First name * Eveline Middle name Last name *…" at bounding box center [956, 251] width 1182 height 287
